Goal: Task Accomplishment & Management: Manage account settings

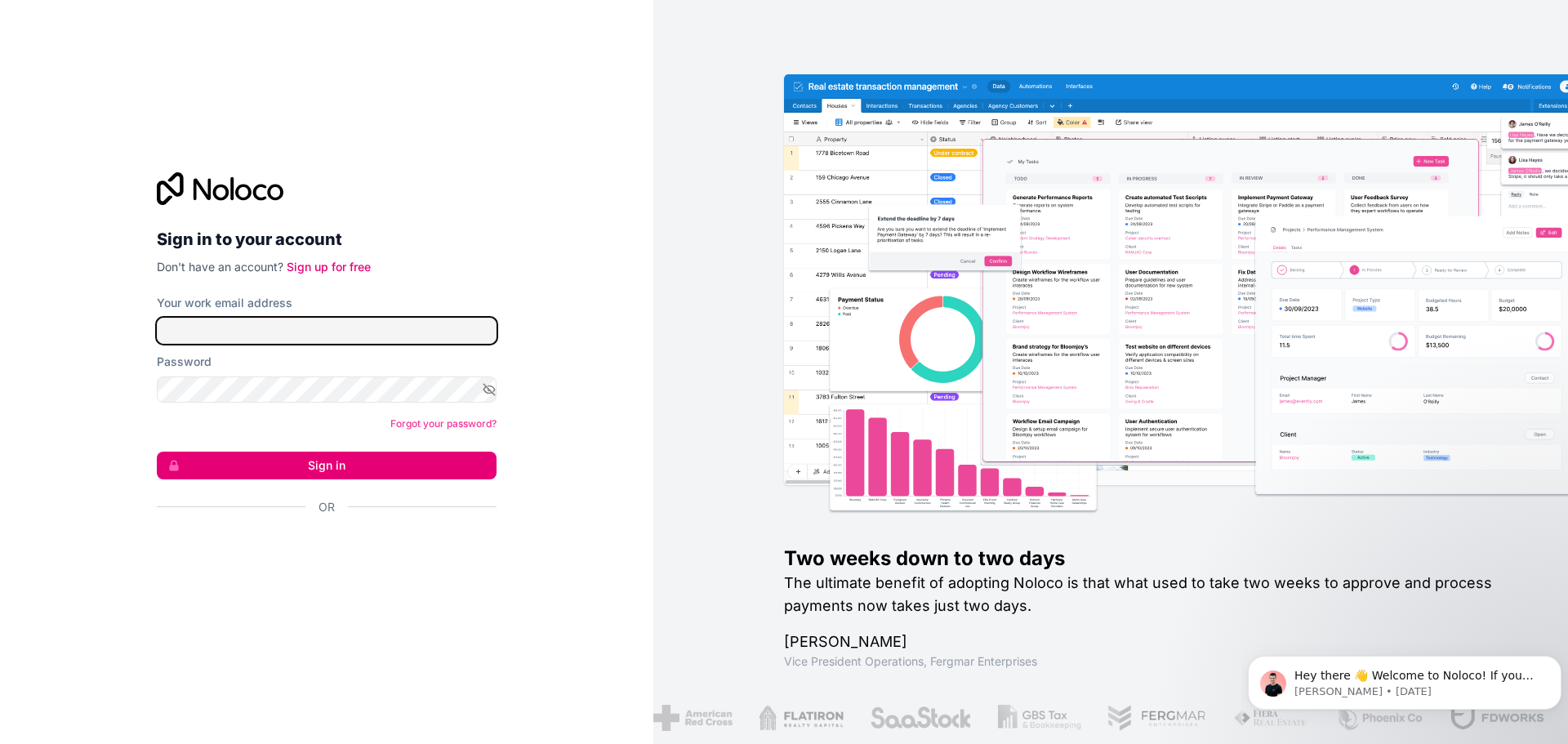
click at [294, 337] on input "Your work email address" at bounding box center [327, 331] width 340 height 26
click at [376, 329] on input "Your work email address" at bounding box center [327, 331] width 340 height 26
click at [605, 390] on div "Sign in to your account Don't have an account? Sign up for free Your work email…" at bounding box center [327, 372] width 653 height 744
click at [426, 340] on input "Your work email address" at bounding box center [327, 331] width 340 height 26
type input "jboston@wafla.org"
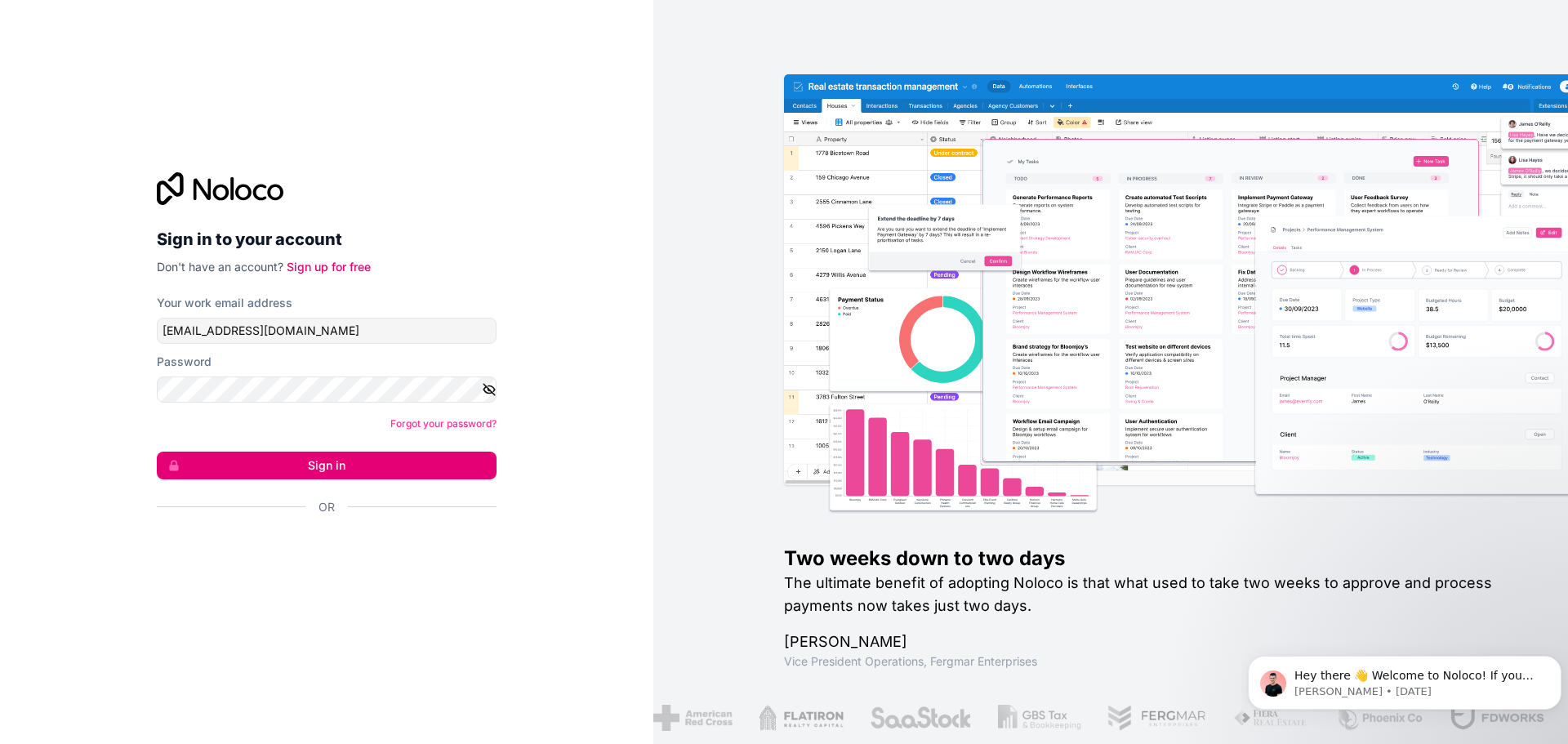
click at [492, 389] on icon "button" at bounding box center [489, 390] width 15 height 15
click at [448, 473] on button "Sign in" at bounding box center [327, 466] width 340 height 28
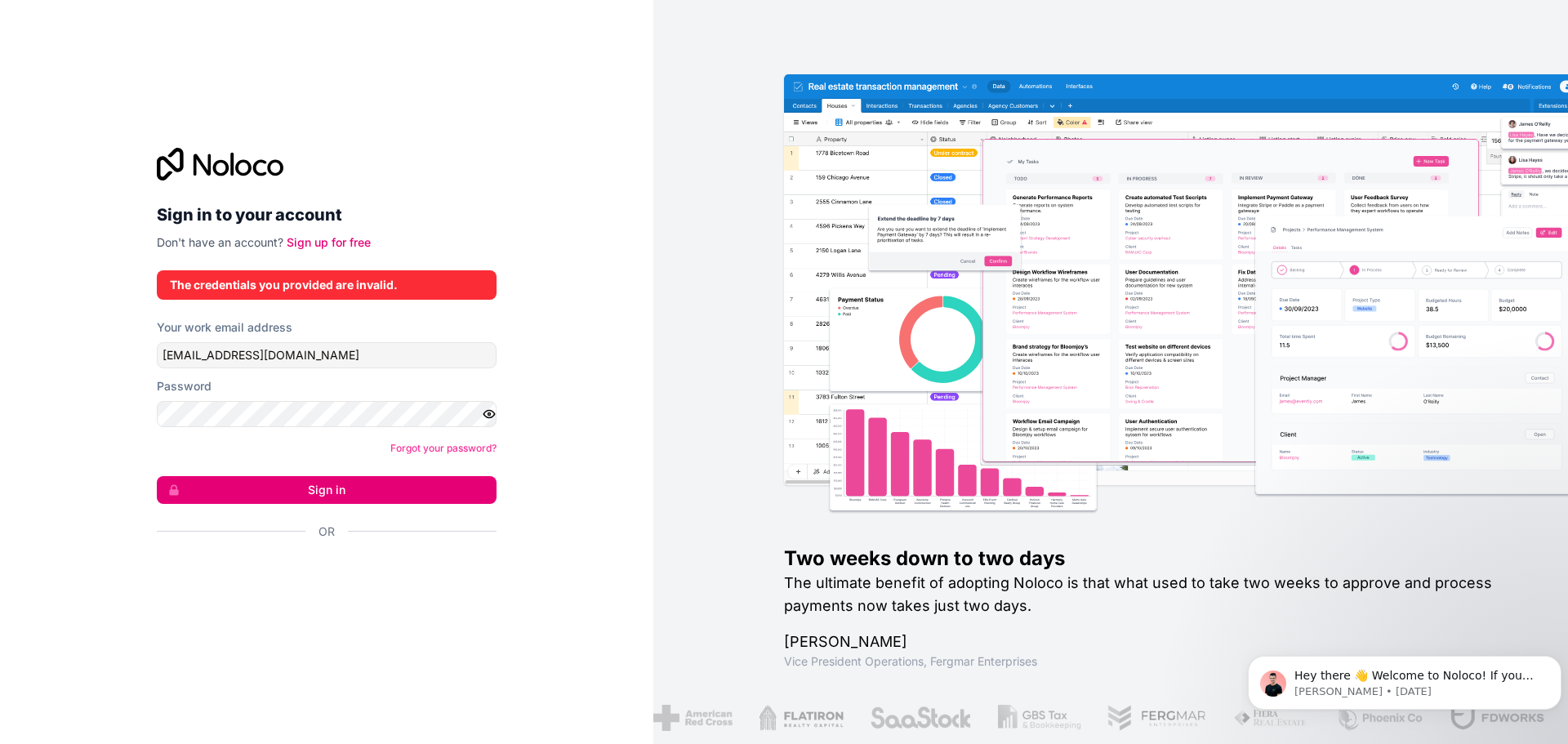
click at [589, 596] on div "Sign in to your account Don't have an account? Sign up for free The credentials…" at bounding box center [327, 372] width 653 height 744
